Goal: Find specific page/section: Find specific page/section

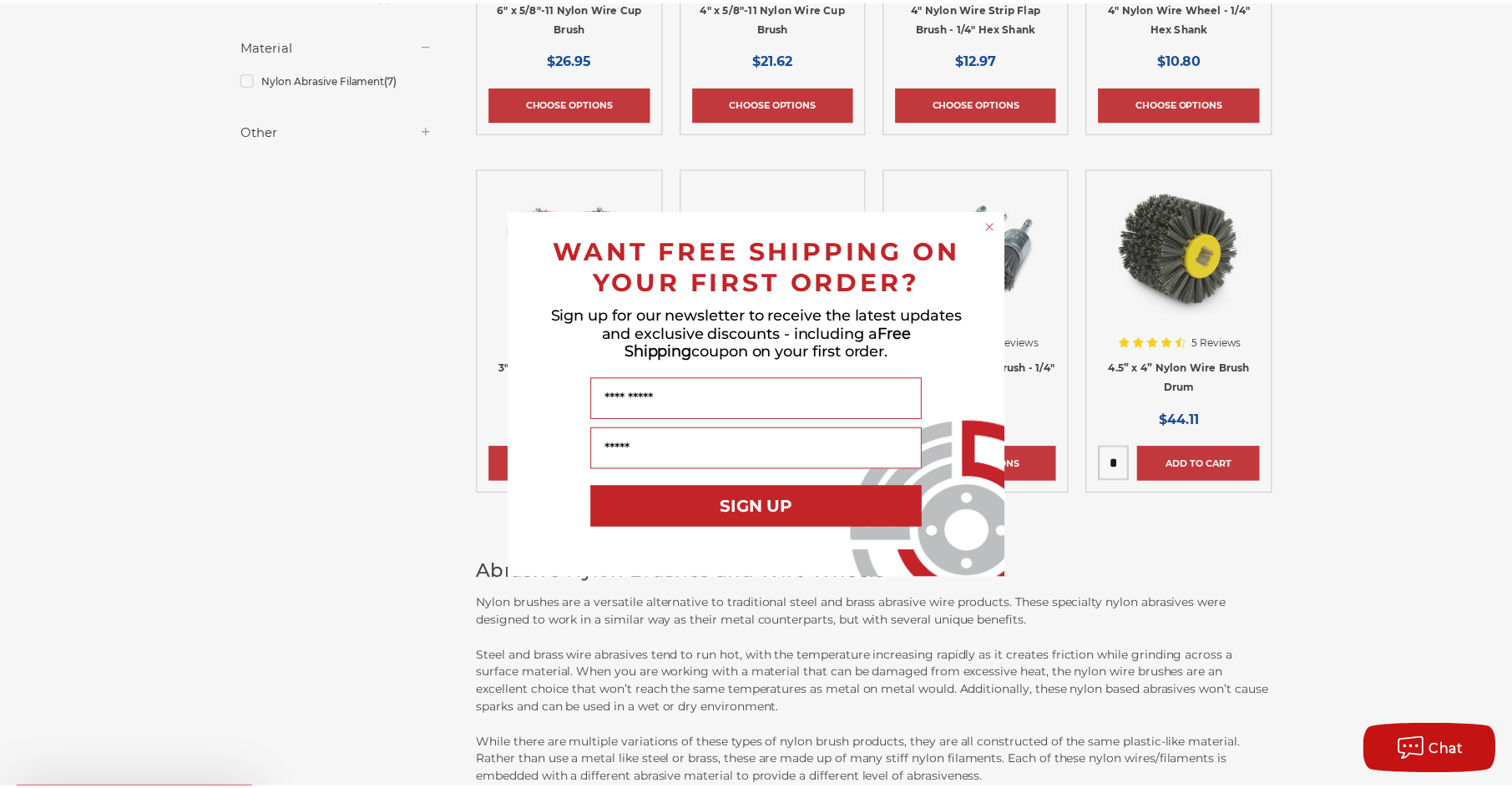
scroll to position [584, 0]
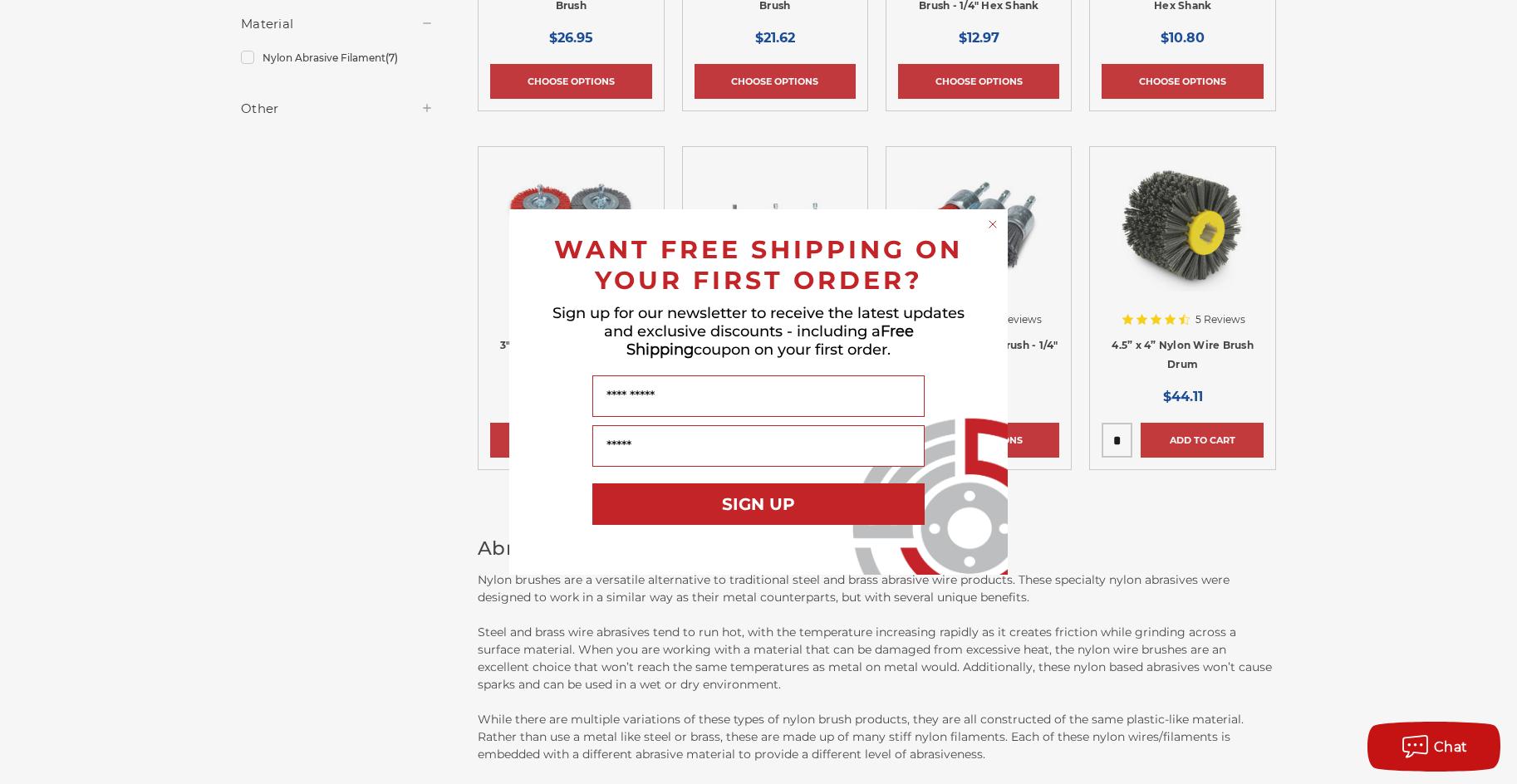
click at [994, 228] on circle "Close dialog" at bounding box center [993, 224] width 16 height 16
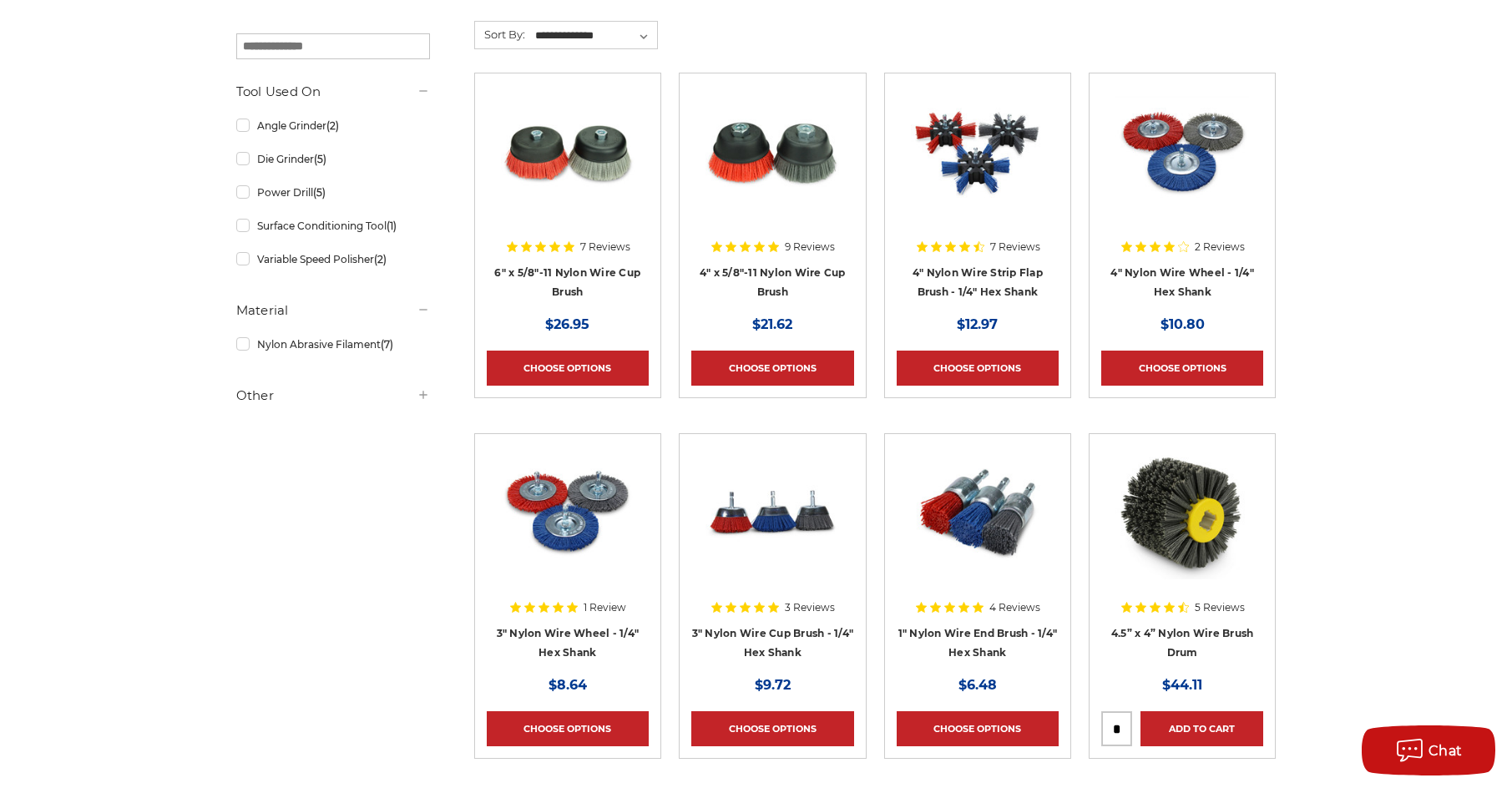
scroll to position [167, 0]
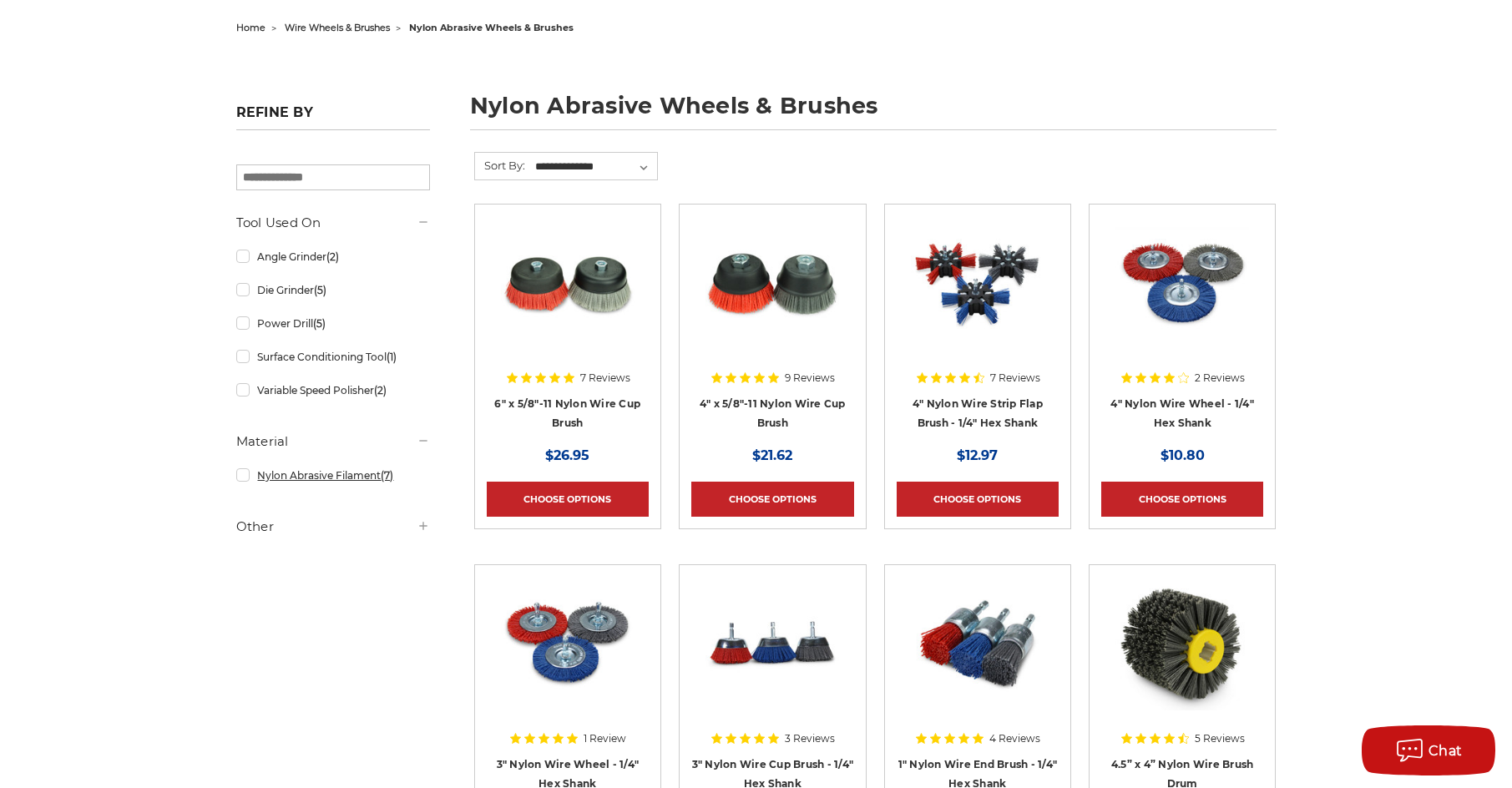
click at [241, 479] on link "Nylon Abrasive Filament (7)" at bounding box center [333, 475] width 194 height 29
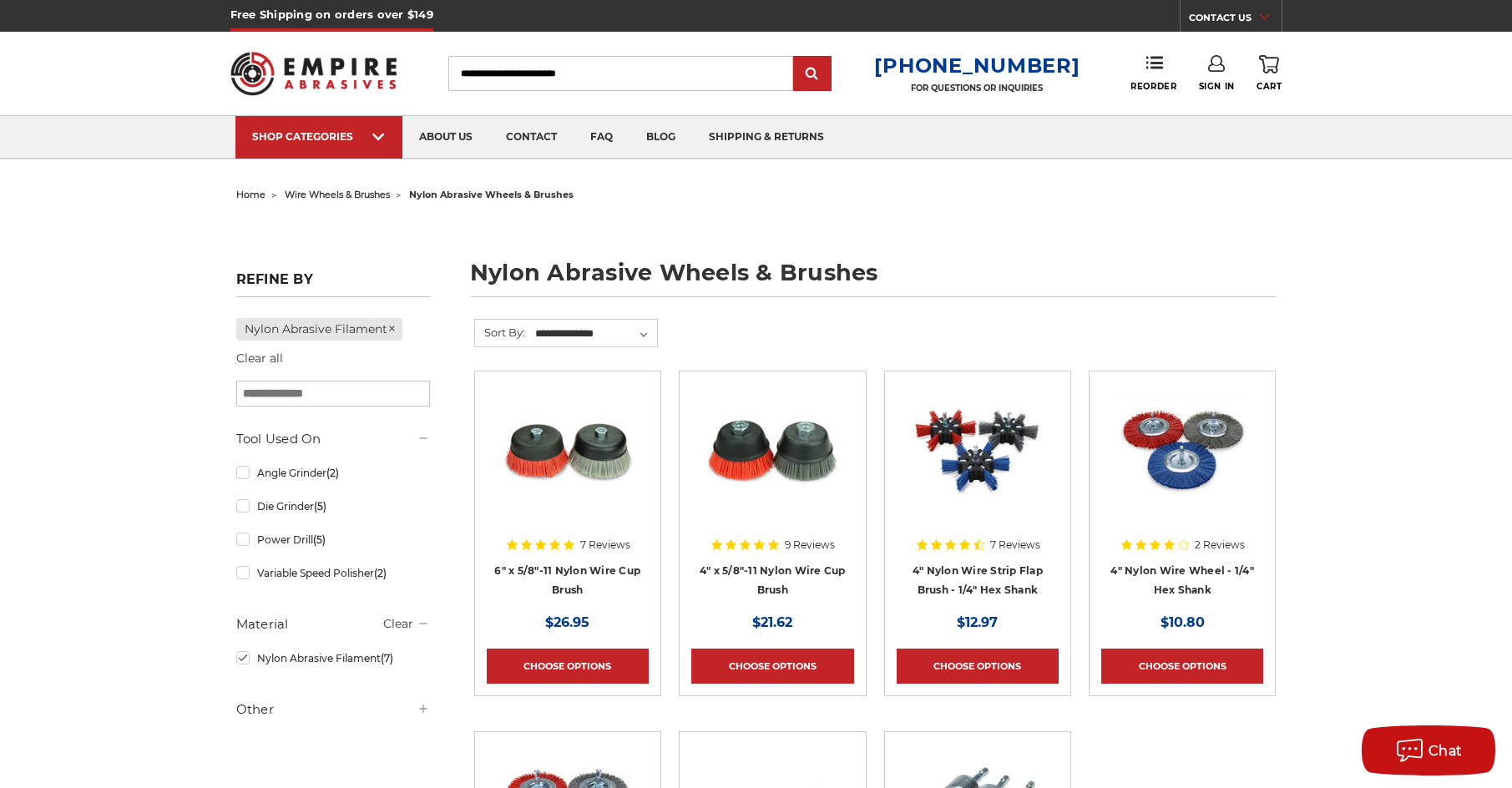
click at [364, 195] on span "wire wheels & brushes" at bounding box center [338, 195] width 105 height 12
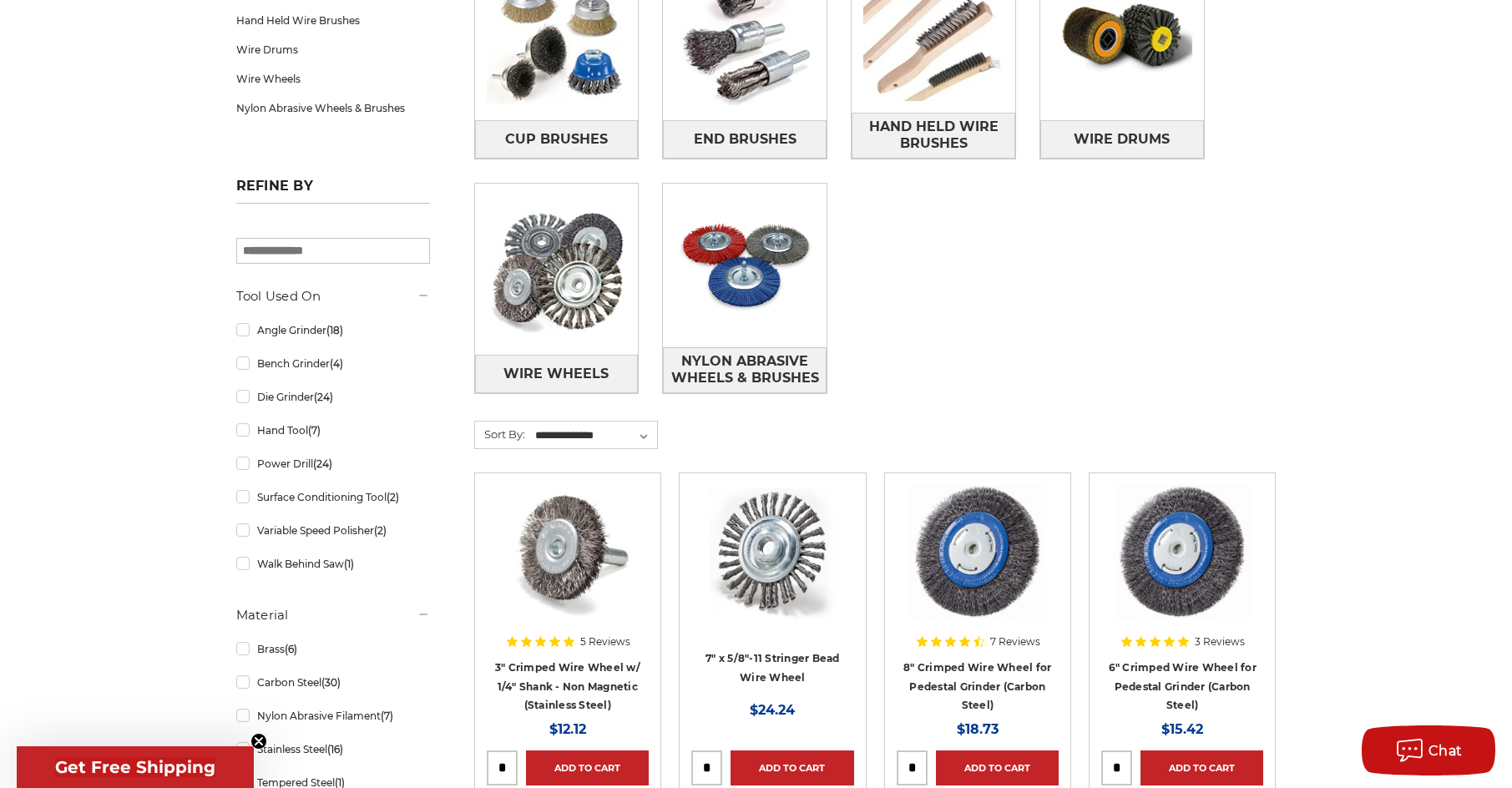
scroll to position [501, 0]
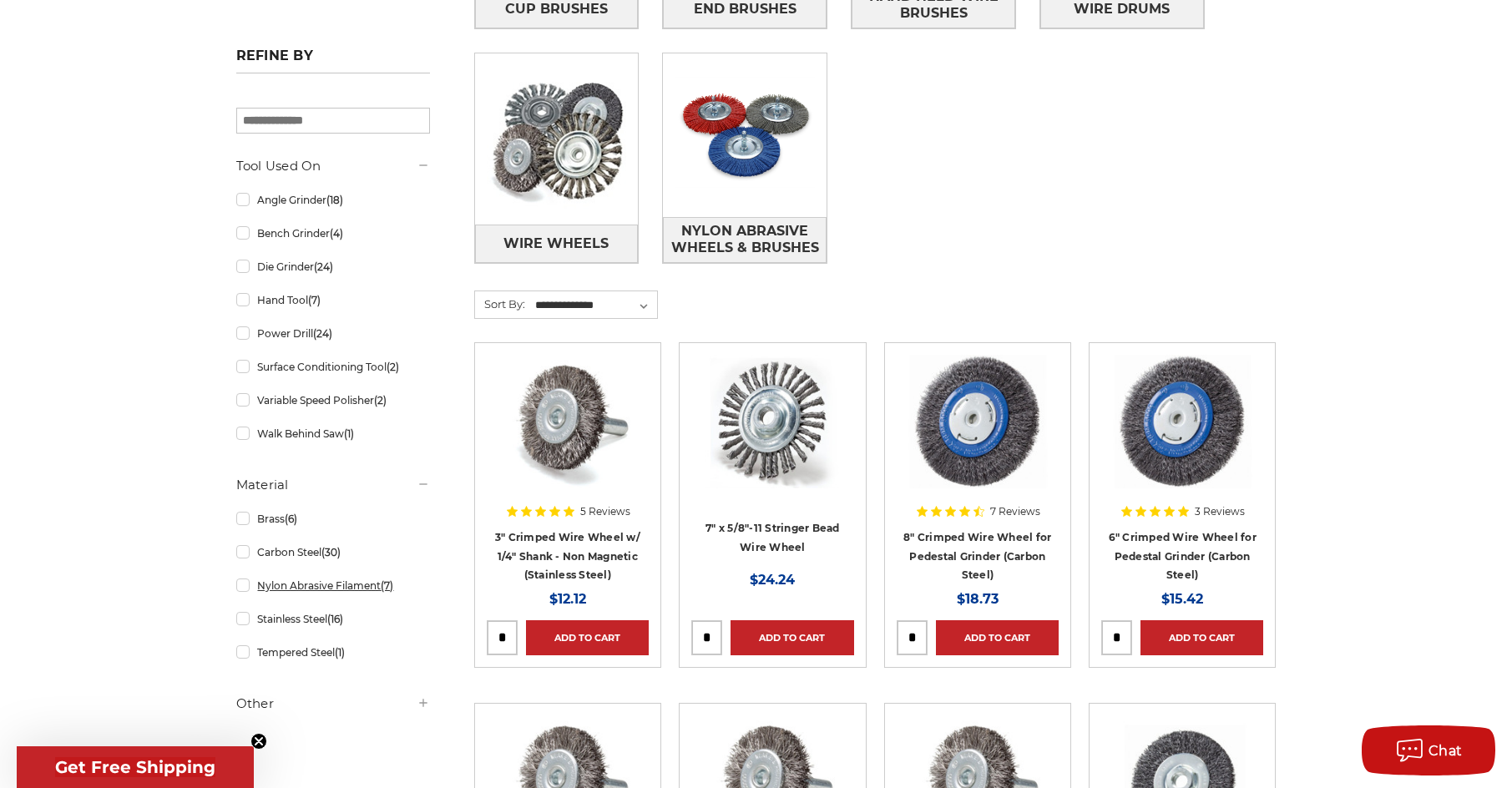
click at [240, 584] on link "Nylon Abrasive Filament (7)" at bounding box center [333, 585] width 194 height 29
